Goal: Transaction & Acquisition: Purchase product/service

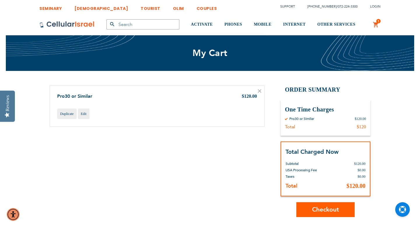
click at [320, 209] on span "Checkout" at bounding box center [325, 209] width 27 height 8
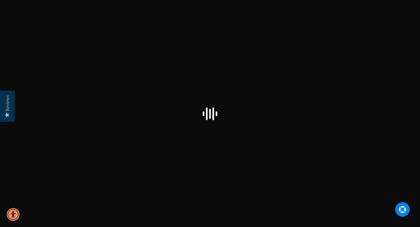
select select "US"
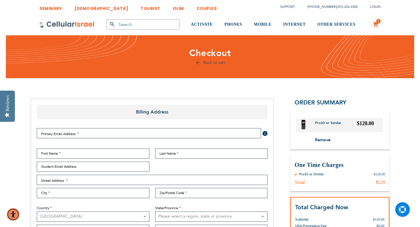
click at [211, 62] on link "Back to cart" at bounding box center [210, 63] width 30 height 6
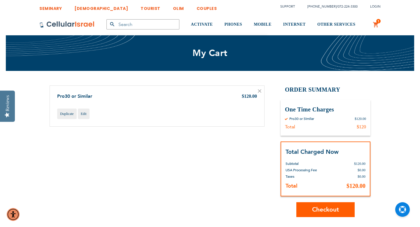
click at [260, 92] on icon at bounding box center [259, 91] width 3 height 3
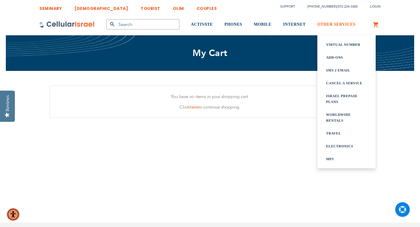
click at [342, 28] on link "OTHER SERVICES" at bounding box center [336, 25] width 38 height 22
